Goal: Navigation & Orientation: Find specific page/section

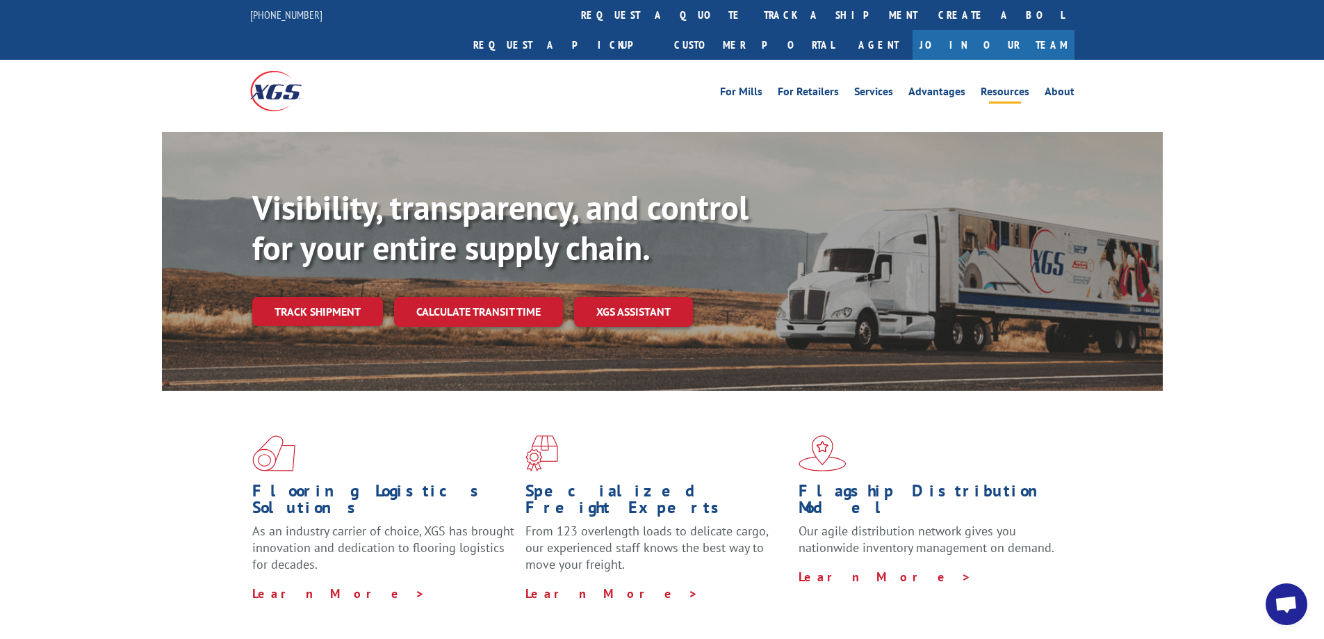
click at [1008, 86] on link "Resources" at bounding box center [1005, 93] width 49 height 15
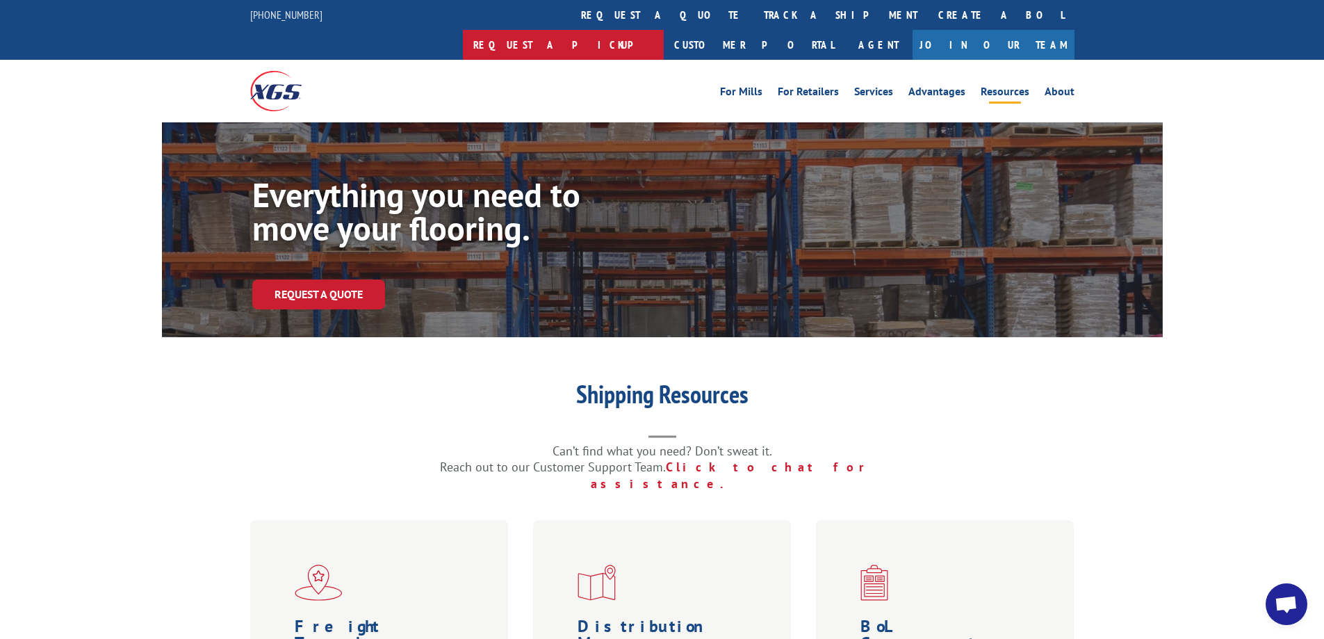
click at [664, 30] on link "Request a pickup" at bounding box center [563, 45] width 201 height 30
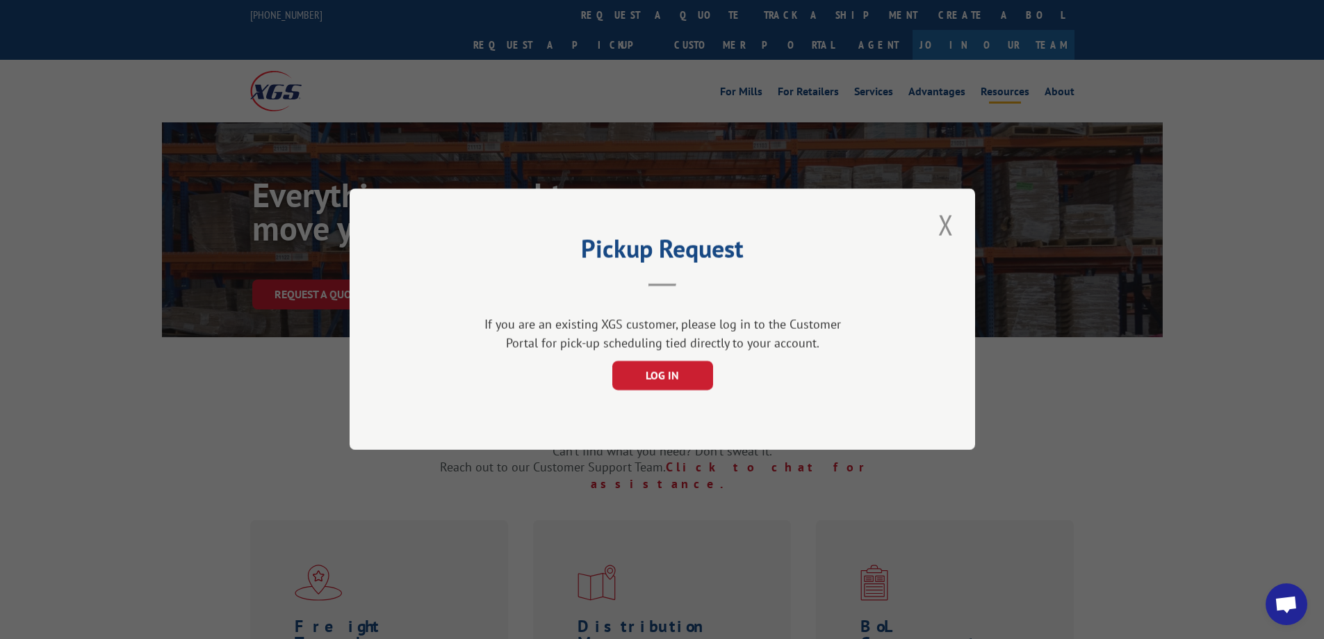
click at [947, 218] on button "Close modal" at bounding box center [946, 225] width 24 height 38
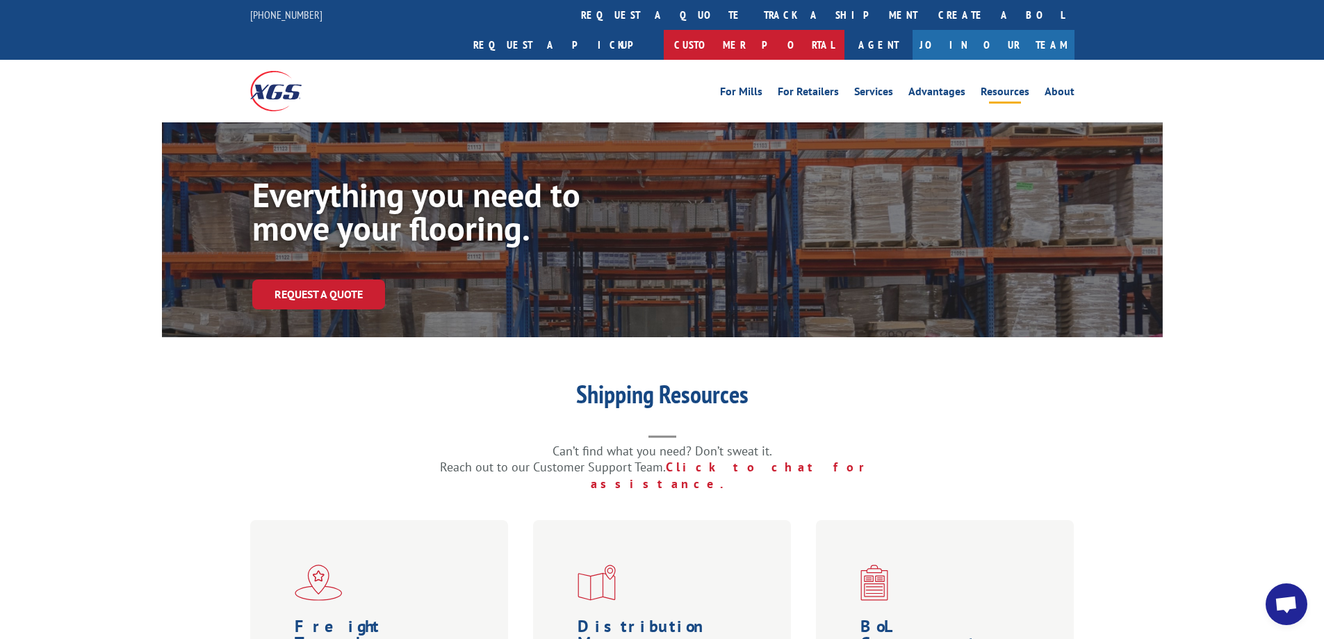
click at [844, 30] on link "Customer Portal" at bounding box center [754, 45] width 181 height 30
